Goal: Task Accomplishment & Management: Manage account settings

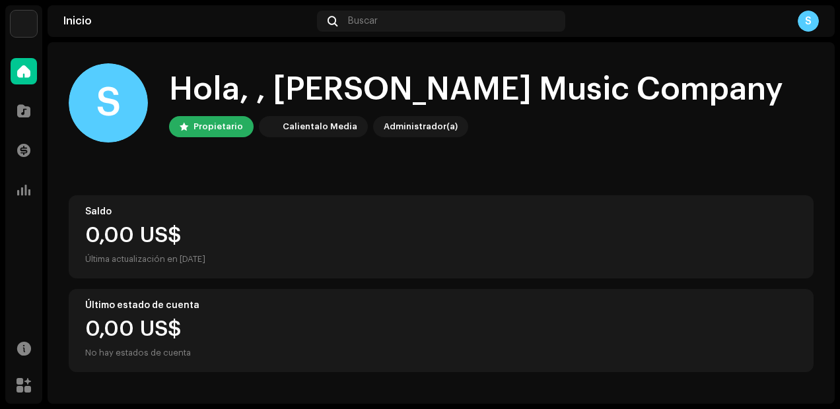
click at [803, 32] on div "Inicio Buscar S" at bounding box center [441, 21] width 787 height 32
click at [804, 28] on div "S" at bounding box center [807, 21] width 21 height 21
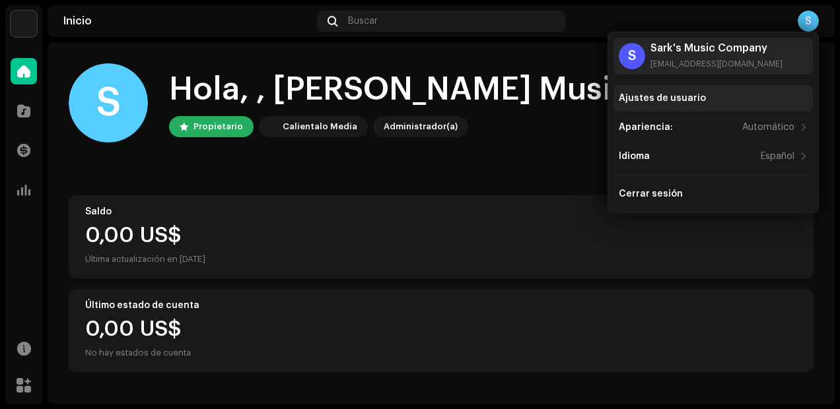
click at [704, 101] on div "Ajustes de usuario" at bounding box center [712, 98] width 189 height 11
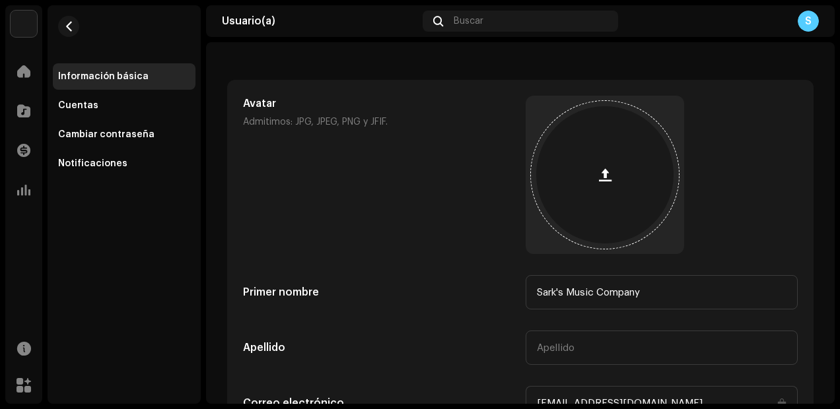
scroll to position [43, 0]
click at [606, 182] on button "button" at bounding box center [605, 174] width 32 height 32
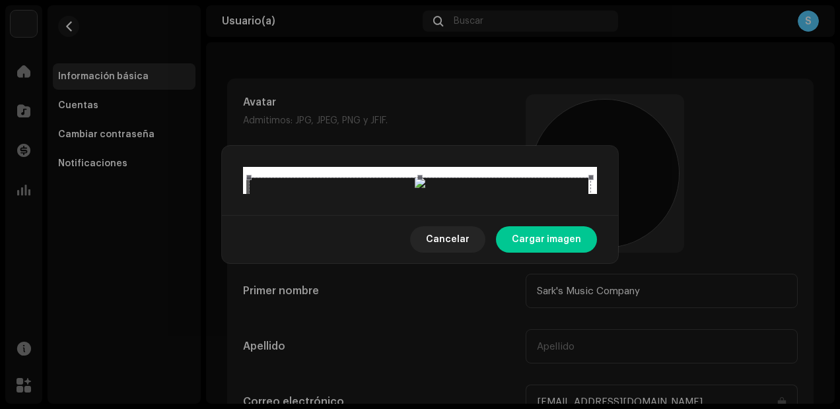
drag, startPoint x: 496, startPoint y: 277, endPoint x: 498, endPoint y: 241, distance: 35.7
click at [498, 241] on div at bounding box center [420, 349] width 342 height 342
drag, startPoint x: 589, startPoint y: 220, endPoint x: 566, endPoint y: 221, distance: 22.5
click at [566, 221] on span at bounding box center [568, 337] width 15 height 305
drag, startPoint x: 244, startPoint y: 212, endPoint x: 269, endPoint y: 212, distance: 24.4
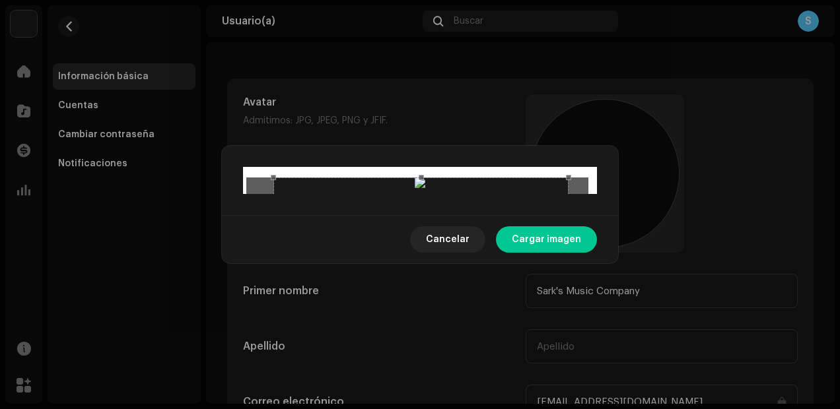
click at [269, 212] on span at bounding box center [273, 325] width 15 height 281
drag, startPoint x: 416, startPoint y: 48, endPoint x: 457, endPoint y: 75, distance: 49.6
click at [445, 176] on span at bounding box center [418, 183] width 275 height 15
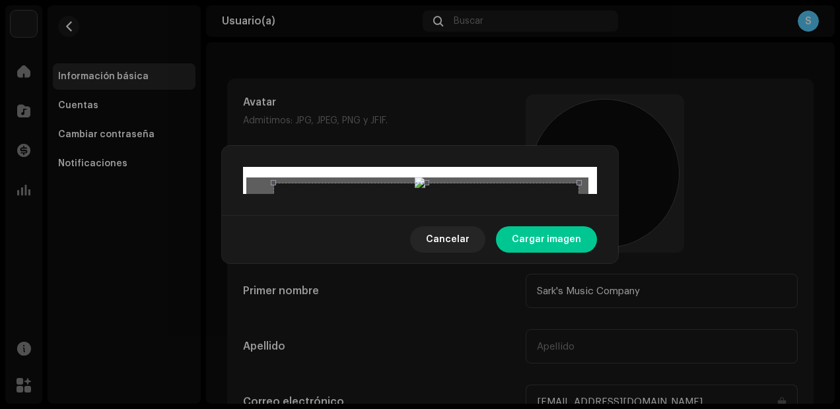
click at [530, 253] on span "Cargar imagen" at bounding box center [546, 239] width 69 height 26
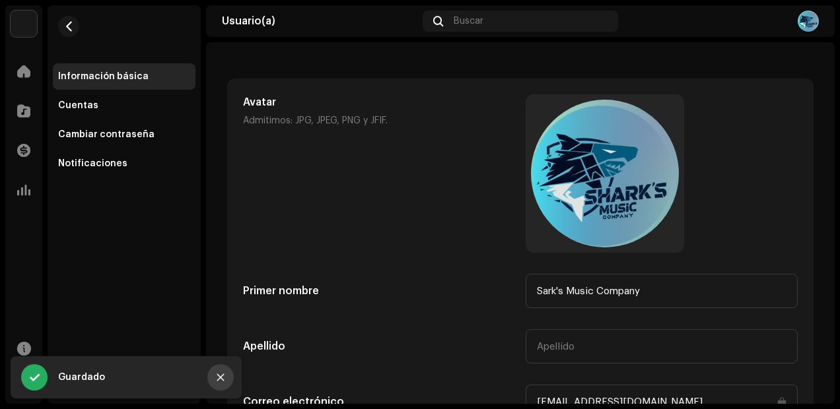
click at [222, 381] on icon "Close" at bounding box center [220, 377] width 9 height 9
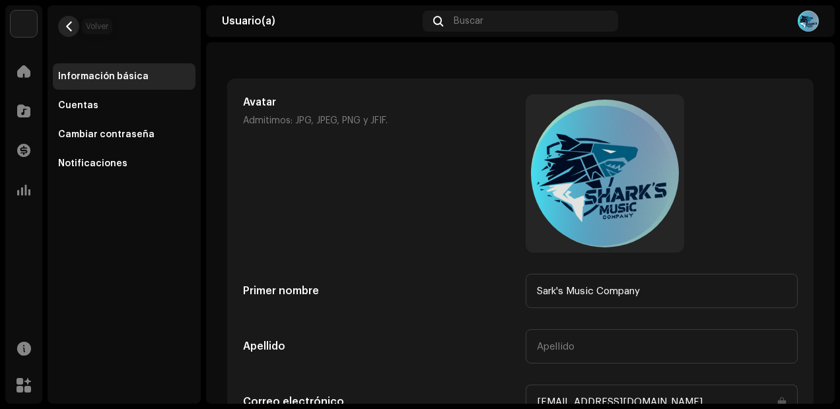
click at [66, 28] on span "button" at bounding box center [69, 26] width 10 height 11
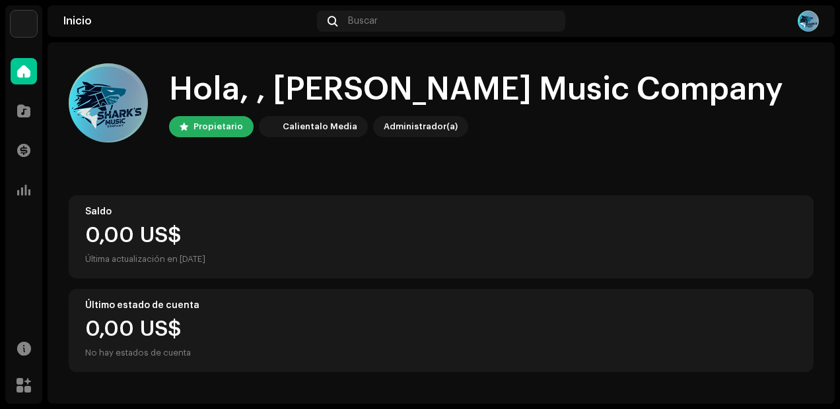
click at [30, 29] on img at bounding box center [24, 24] width 26 height 26
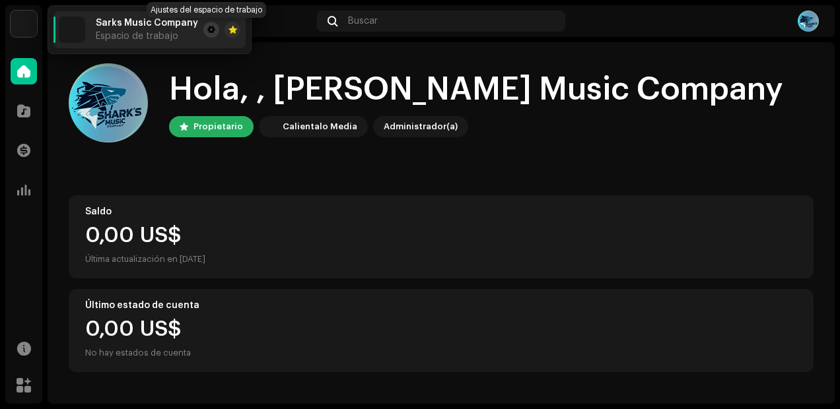
click at [207, 28] on span at bounding box center [211, 29] width 8 height 11
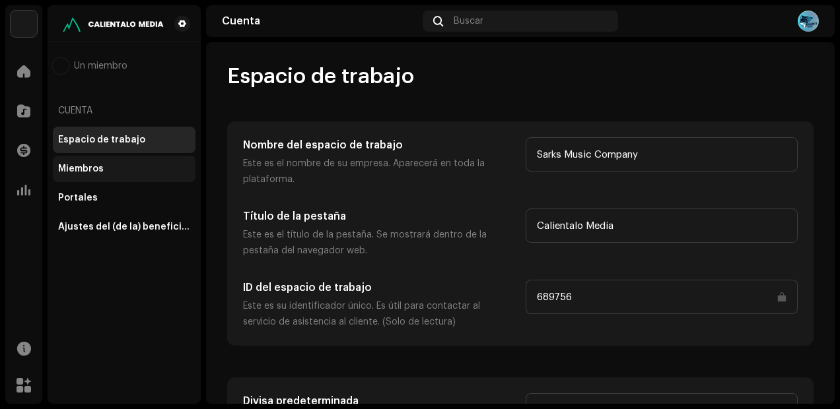
click at [131, 174] on div "Miembros" at bounding box center [124, 169] width 143 height 26
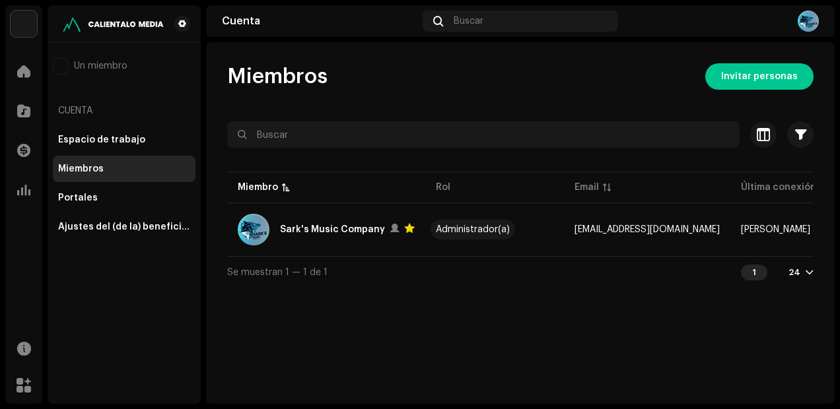
click at [727, 90] on div "Miembros Invitar personas Seleccionado 0 Seleccionar todo 1 Opciones Filtros Es…" at bounding box center [520, 175] width 628 height 224
click at [733, 81] on span "Invitar personas" at bounding box center [759, 76] width 77 height 26
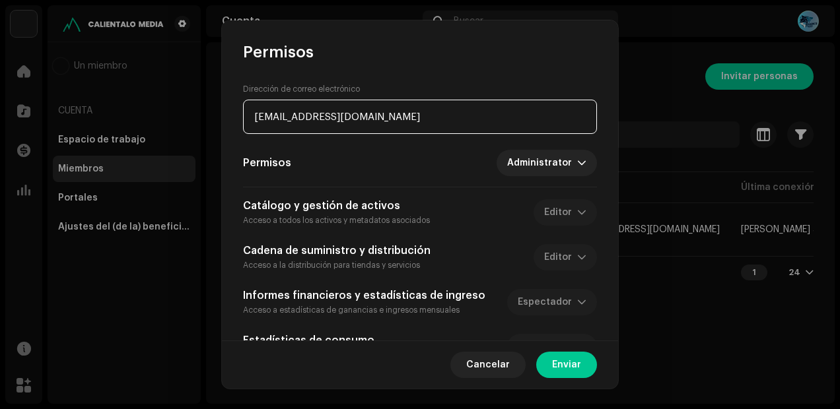
drag, startPoint x: 288, startPoint y: 119, endPoint x: 385, endPoint y: 119, distance: 96.4
click at [385, 119] on input "[EMAIL_ADDRESS][DOMAIN_NAME]" at bounding box center [420, 117] width 354 height 34
type input "[EMAIL_ADDRESS][DOMAIN_NAME]"
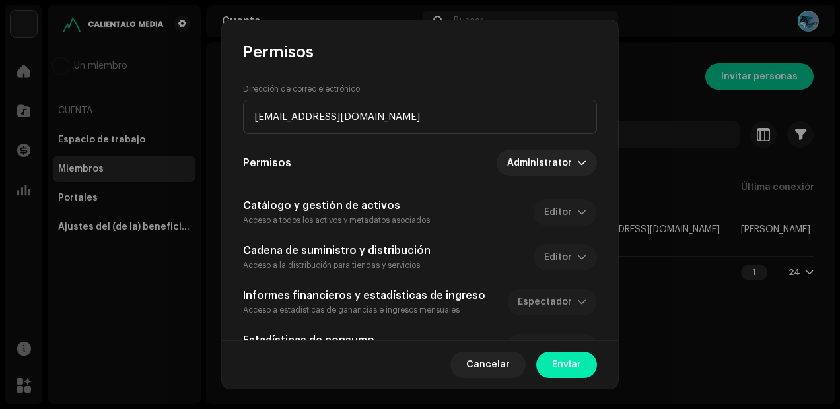
click at [556, 364] on span "Enviar" at bounding box center [566, 365] width 29 height 26
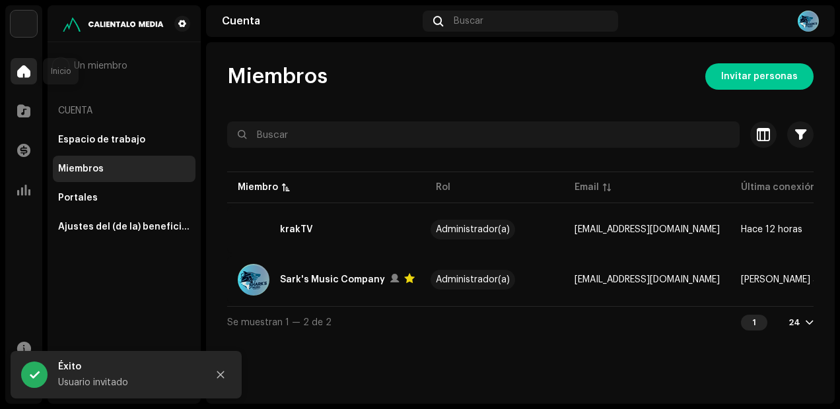
click at [23, 73] on span at bounding box center [23, 71] width 13 height 11
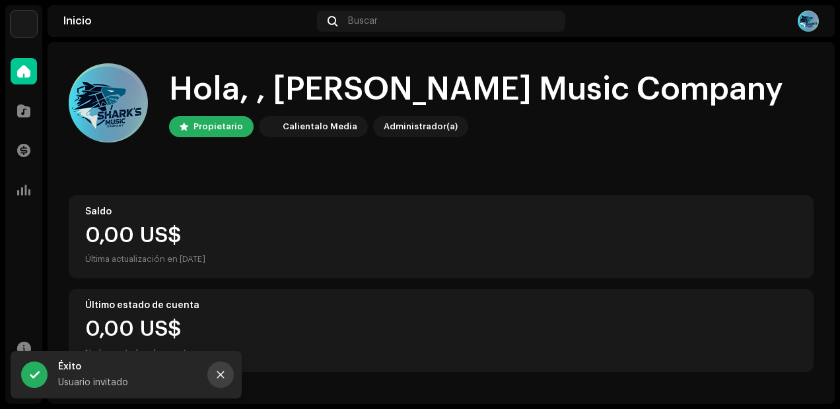
click at [221, 374] on icon "Close" at bounding box center [220, 375] width 7 height 7
